Goal: Information Seeking & Learning: Learn about a topic

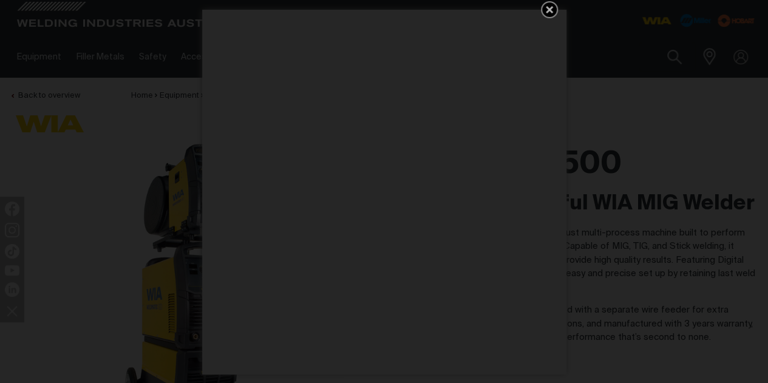
click at [544, 13] on icon "Get 5 WIA Welding Guides Free!" at bounding box center [549, 9] width 15 height 15
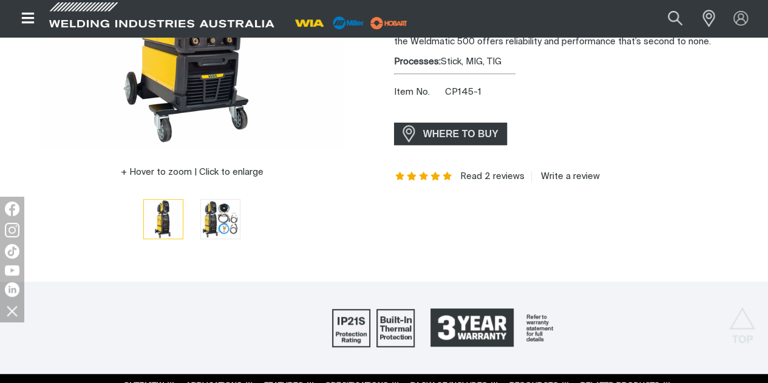
scroll to position [304, 0]
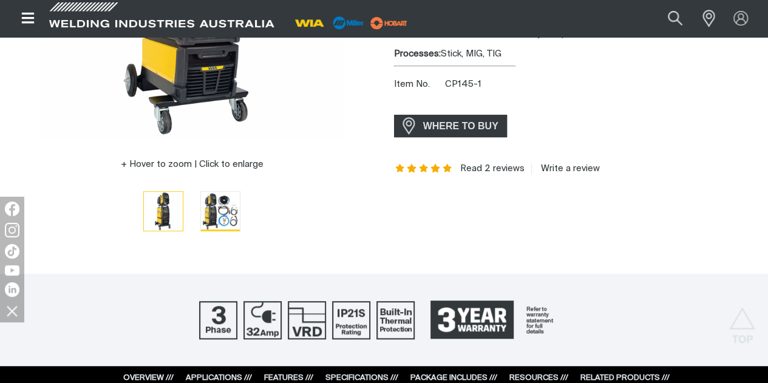
click at [225, 209] on img "Go to slide 2" at bounding box center [220, 211] width 39 height 39
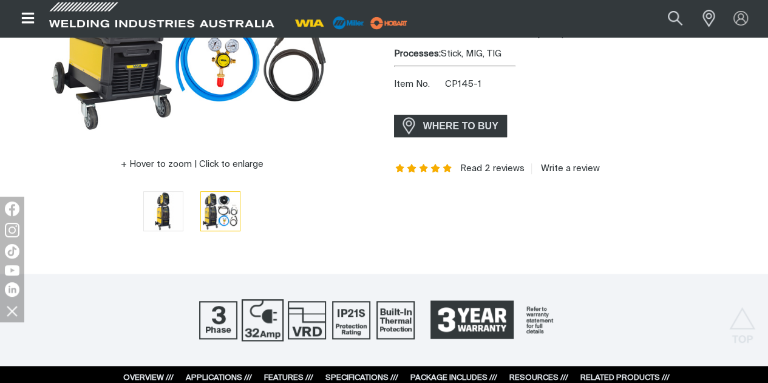
click at [267, 324] on img at bounding box center [263, 320] width 42 height 42
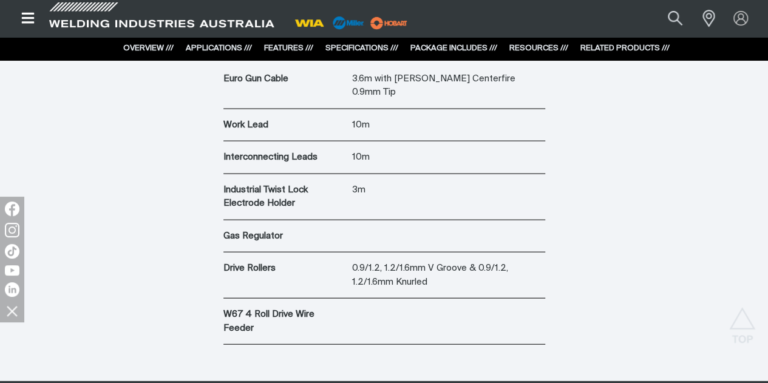
scroll to position [3521, 0]
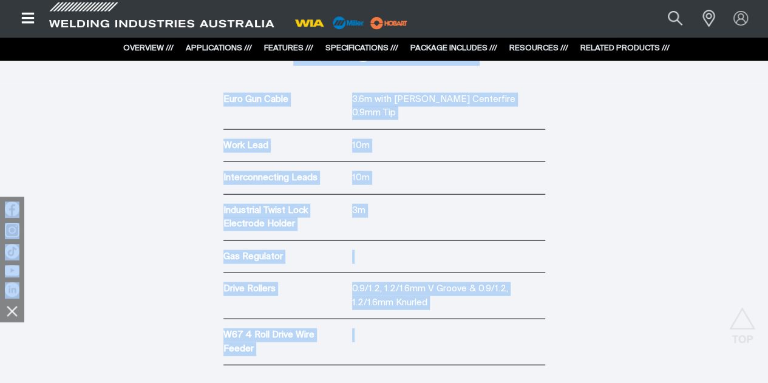
drag, startPoint x: 72, startPoint y: 285, endPoint x: 20, endPoint y: 279, distance: 52.0
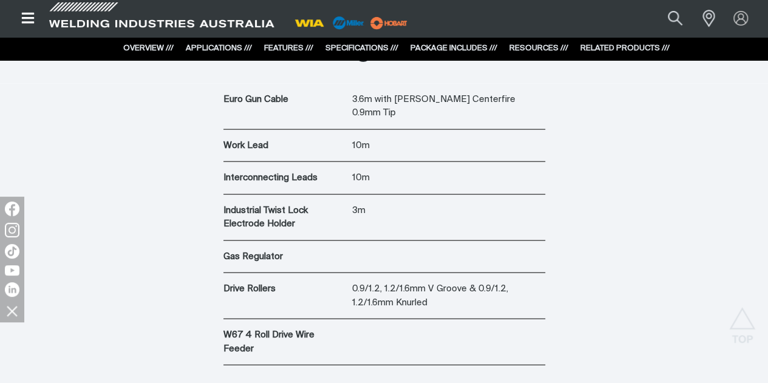
drag, startPoint x: 197, startPoint y: 282, endPoint x: 25, endPoint y: 284, distance: 171.2
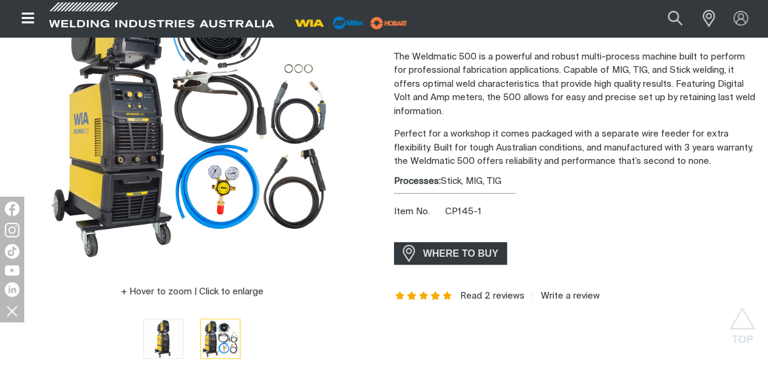
scroll to position [0, 0]
